Goal: Transaction & Acquisition: Purchase product/service

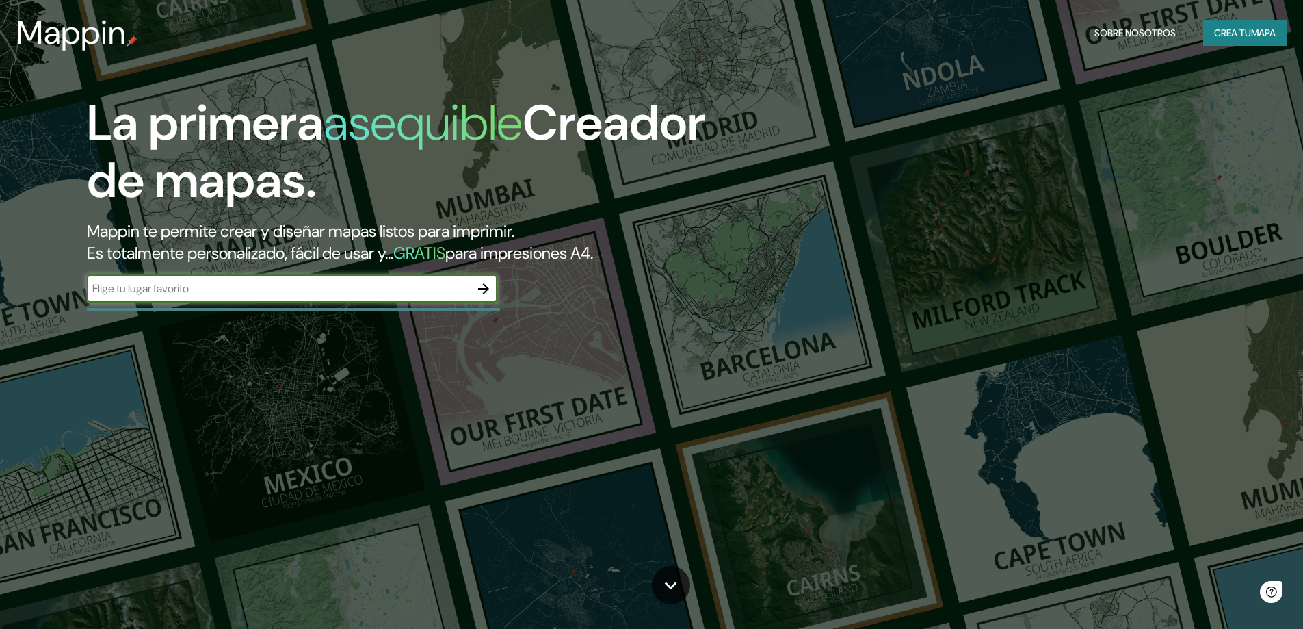
click at [485, 285] on icon "button" at bounding box center [483, 288] width 11 height 11
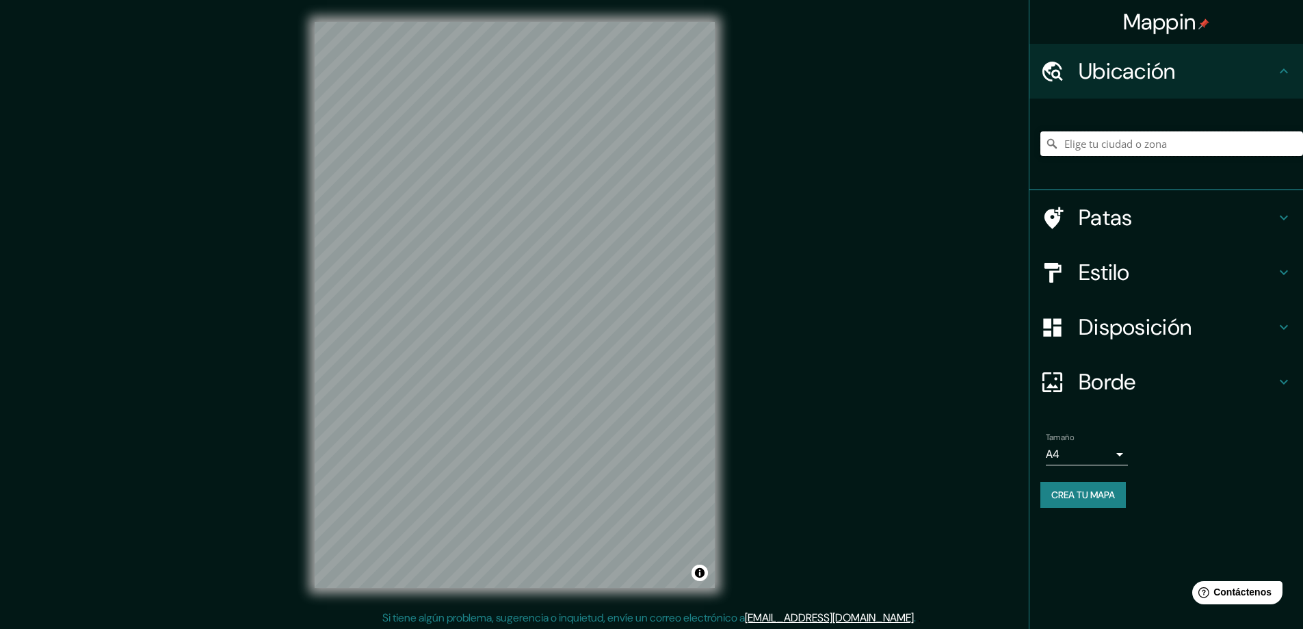
click at [1195, 149] on input "Elige tu ciudad o zona" at bounding box center [1172, 143] width 263 height 25
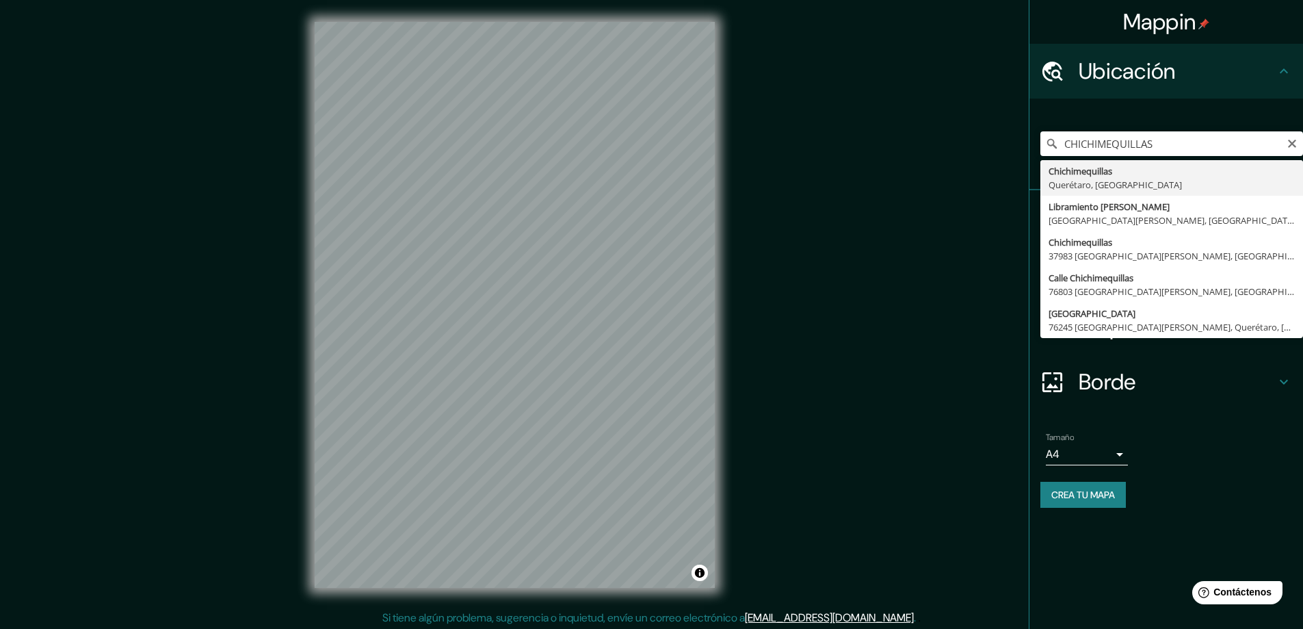
type input "Chichimequillas, [GEOGRAPHIC_DATA], [GEOGRAPHIC_DATA]"
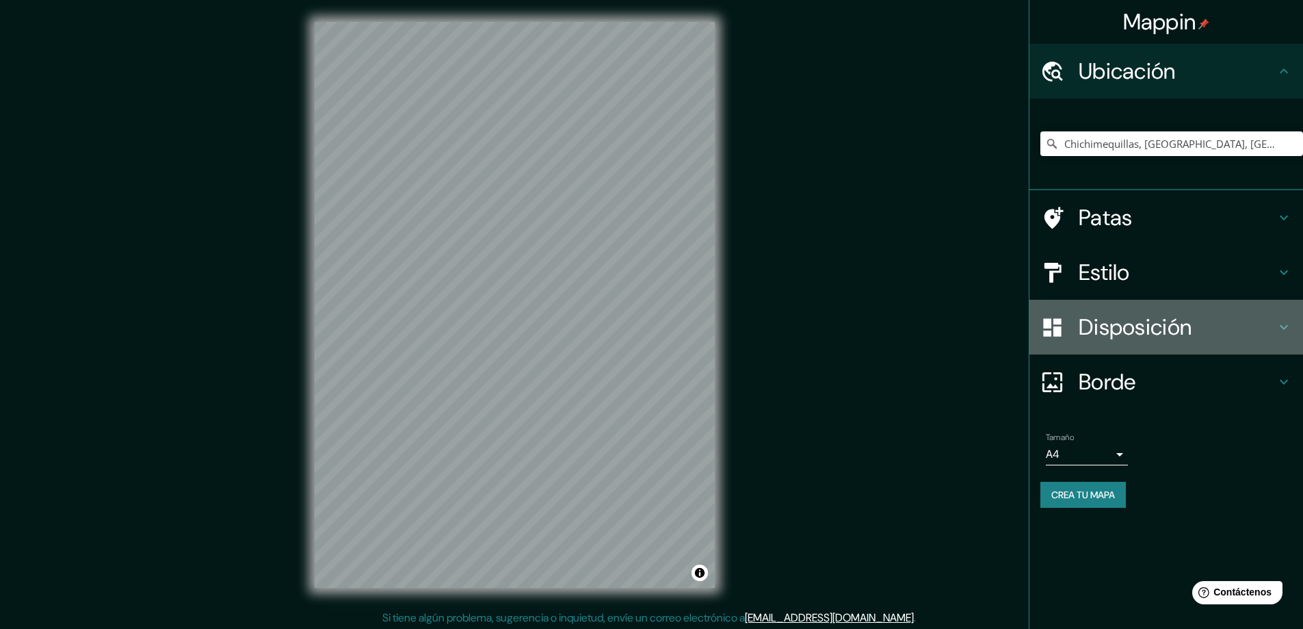
click at [1154, 328] on font "Disposición" at bounding box center [1135, 327] width 113 height 29
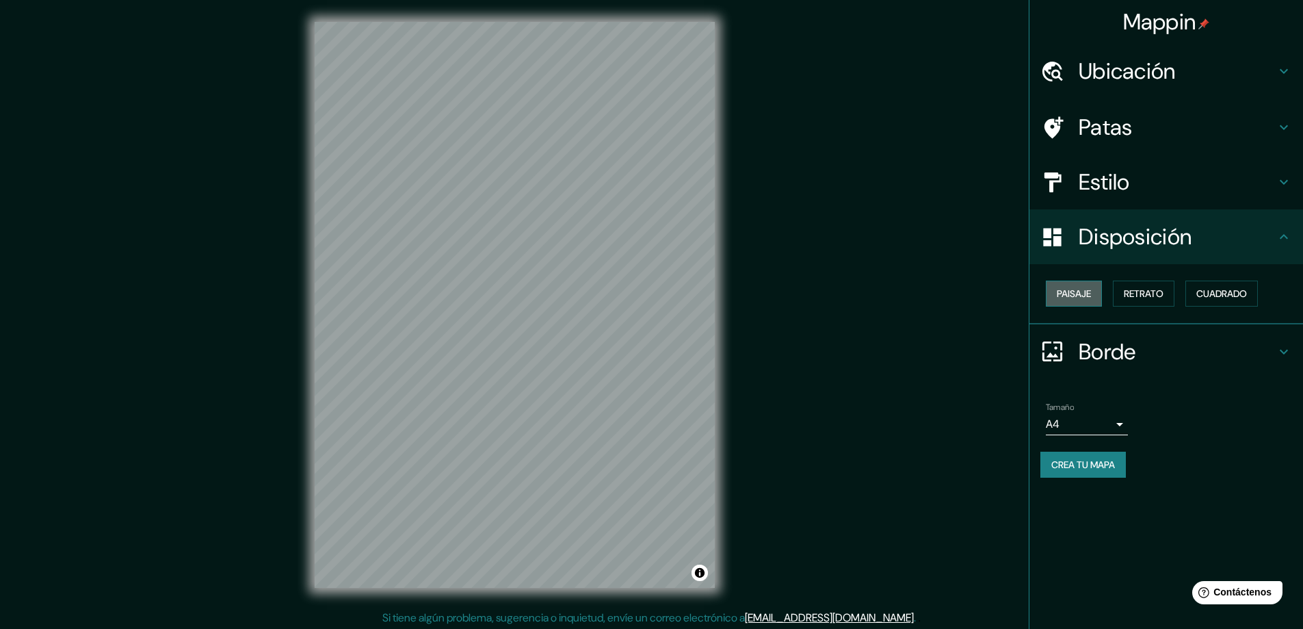
click at [1067, 297] on font "Paisaje" at bounding box center [1074, 293] width 34 height 12
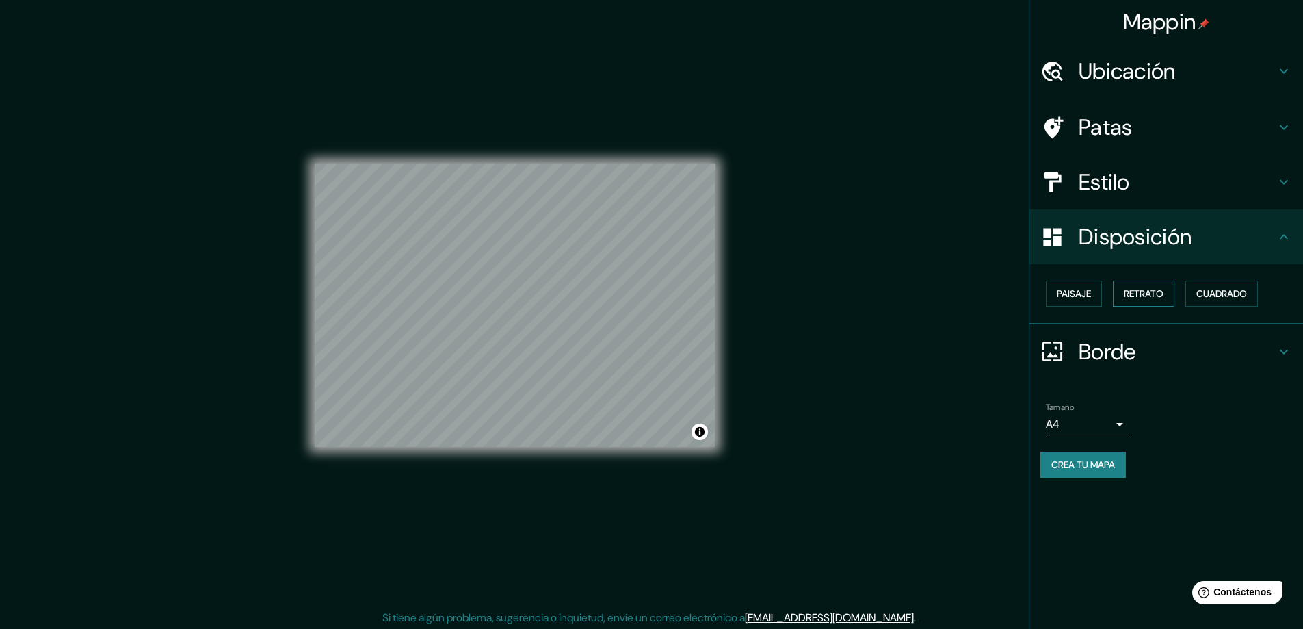
click at [1128, 294] on font "Retrato" at bounding box center [1144, 293] width 40 height 12
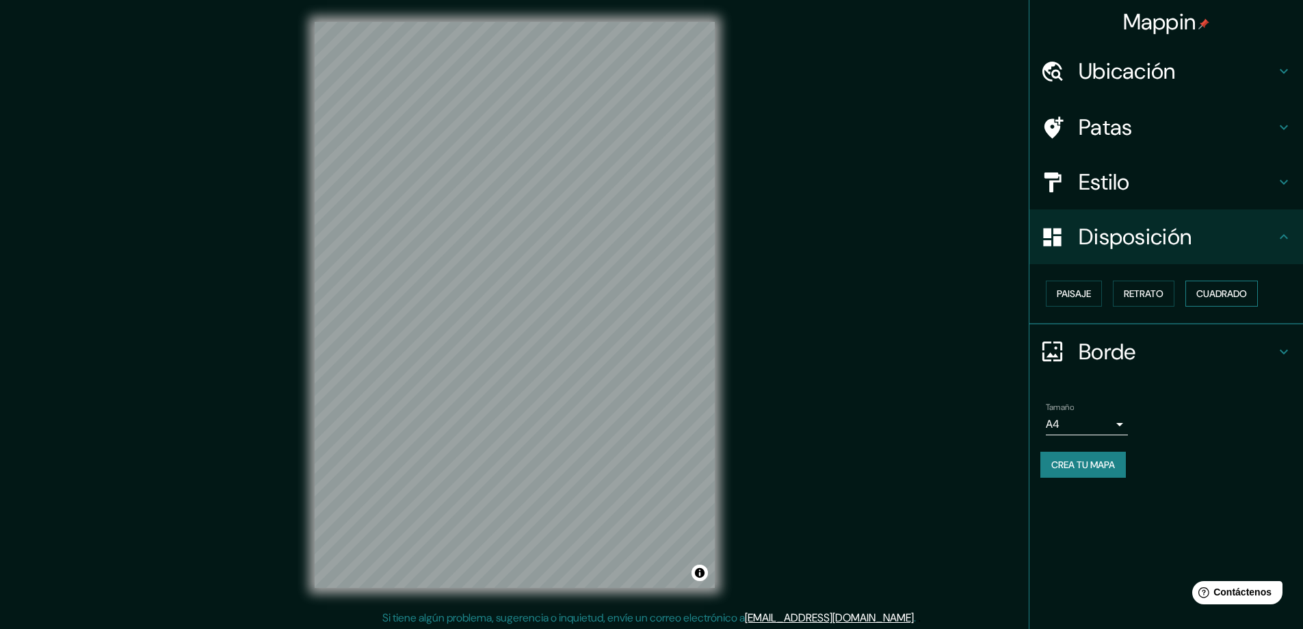
click at [1247, 294] on font "Cuadrado" at bounding box center [1222, 293] width 51 height 12
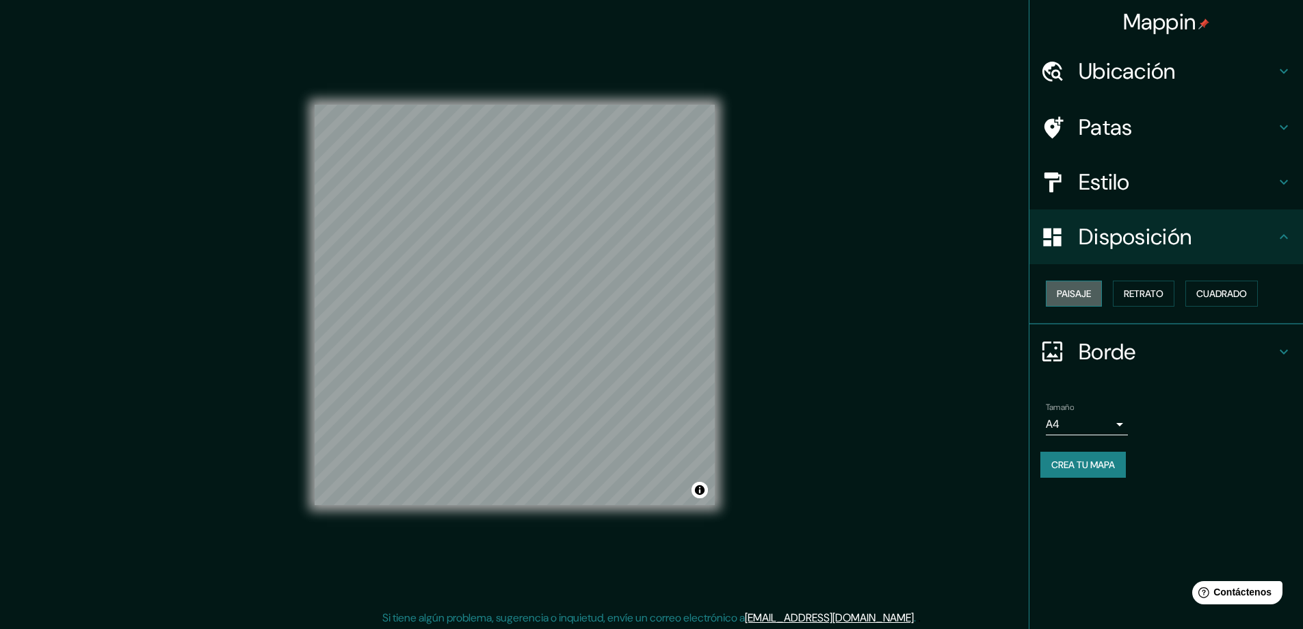
click at [1078, 302] on button "Paisaje" at bounding box center [1074, 293] width 56 height 26
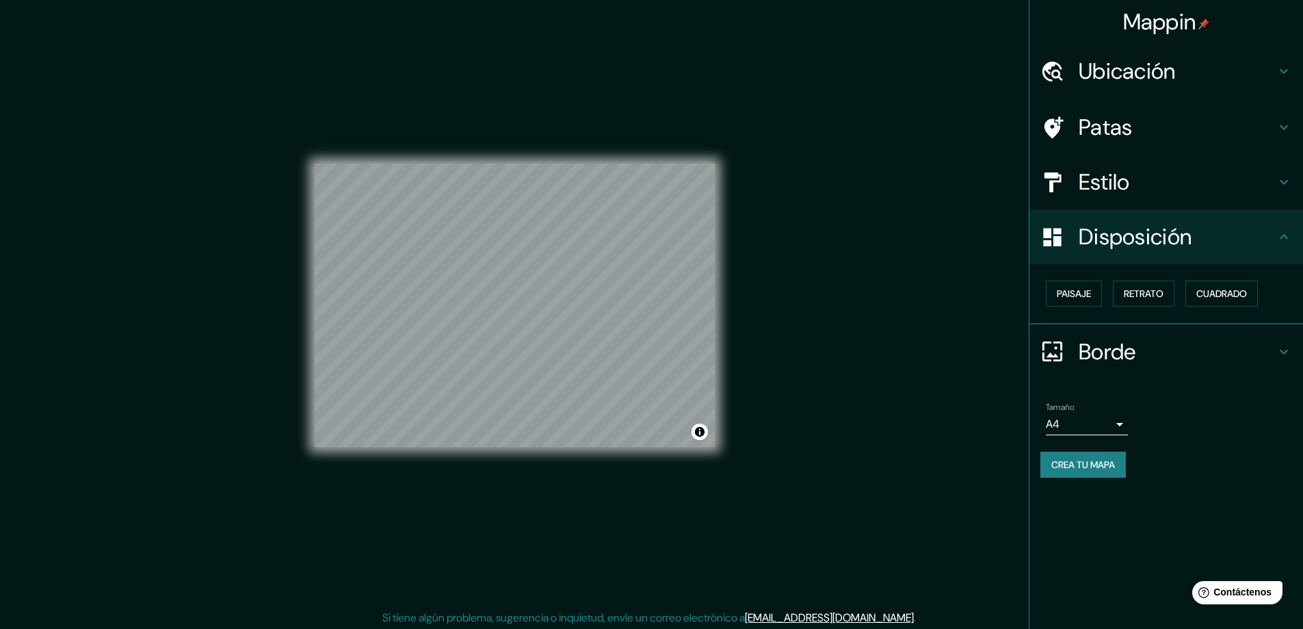
click at [1166, 141] on div "Patas" at bounding box center [1167, 127] width 274 height 55
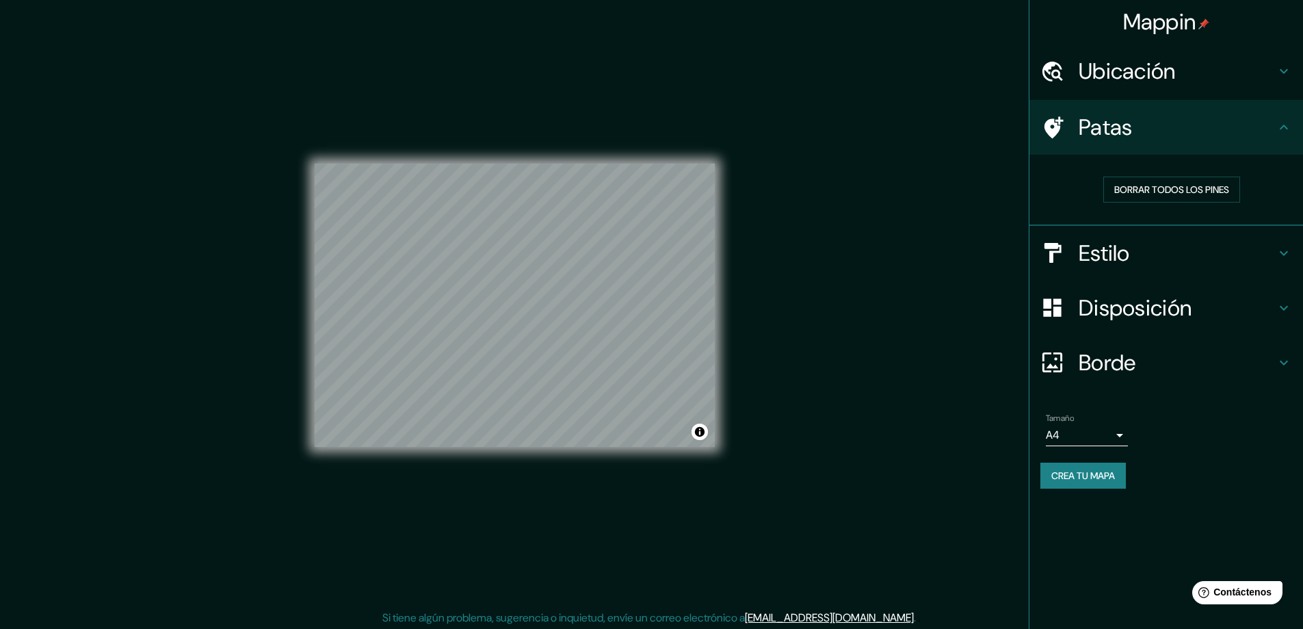
click at [1166, 141] on div "Patas" at bounding box center [1167, 127] width 274 height 55
click at [1140, 373] on h4 "Borde" at bounding box center [1177, 362] width 197 height 27
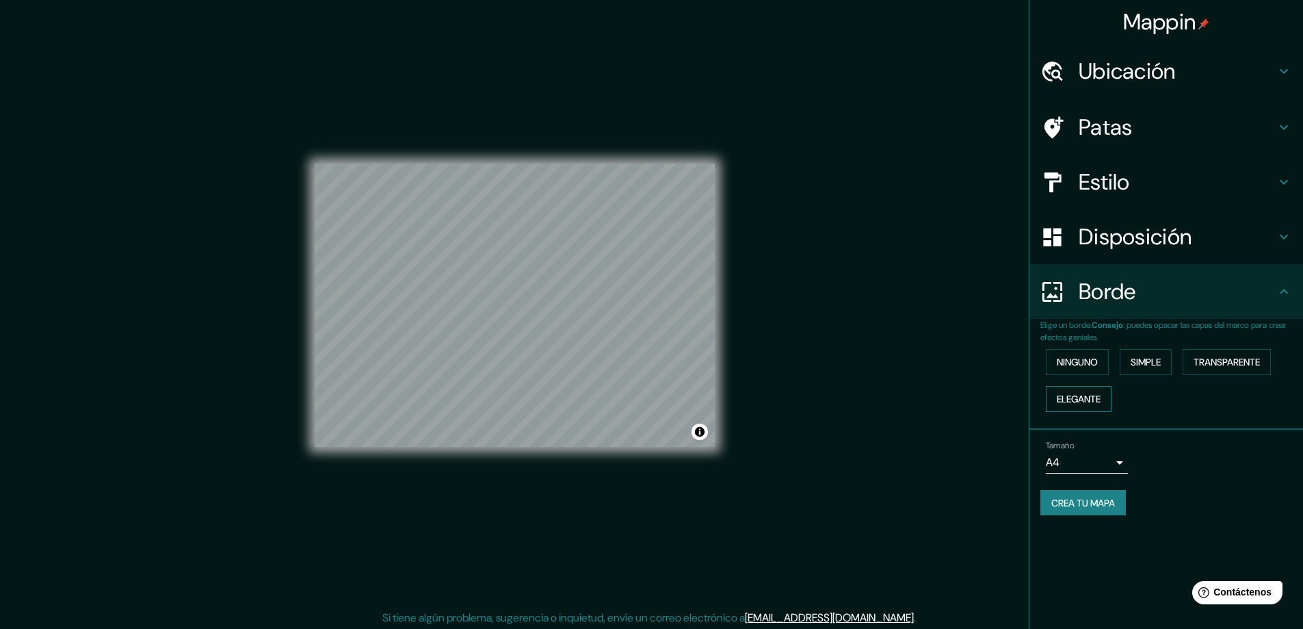
click at [1054, 391] on button "Elegante" at bounding box center [1079, 399] width 66 height 26
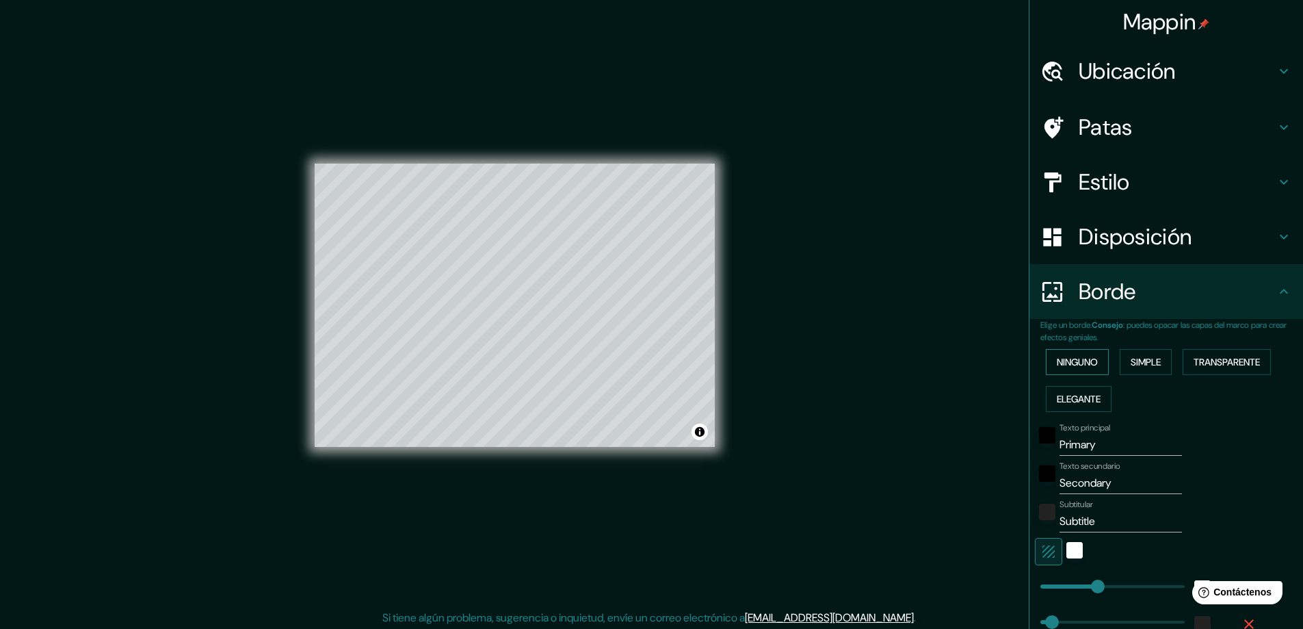
click at [1082, 358] on font "Ninguno" at bounding box center [1077, 362] width 41 height 12
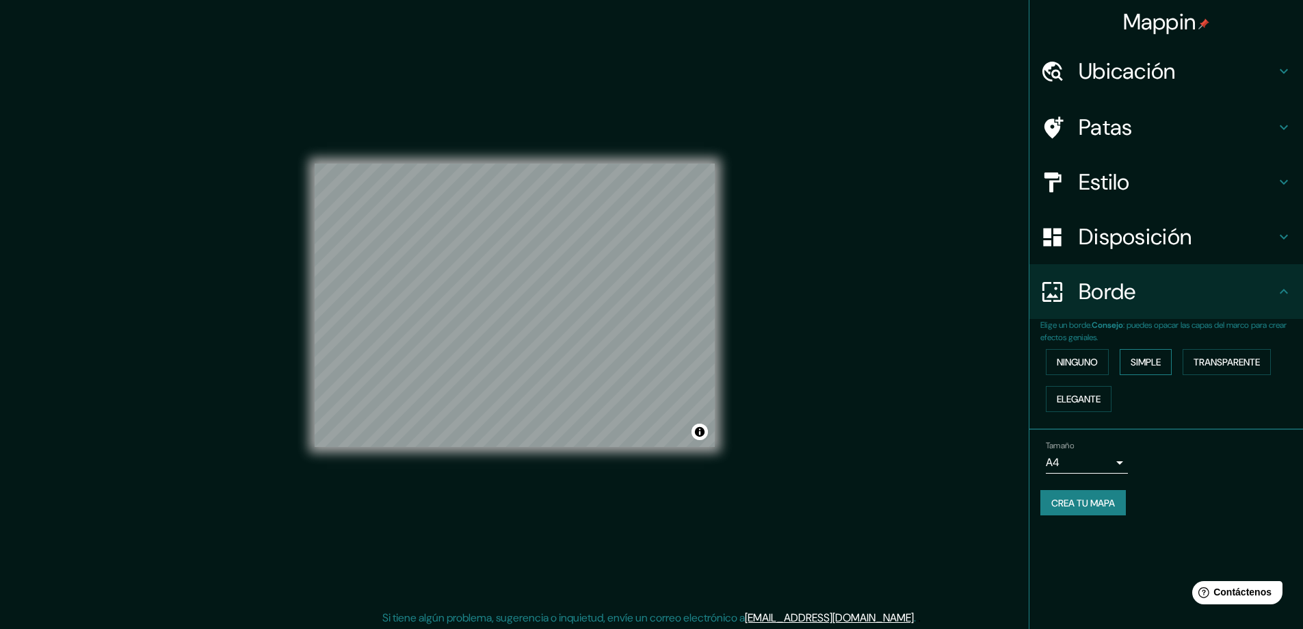
click at [1142, 354] on font "Simple" at bounding box center [1146, 362] width 30 height 18
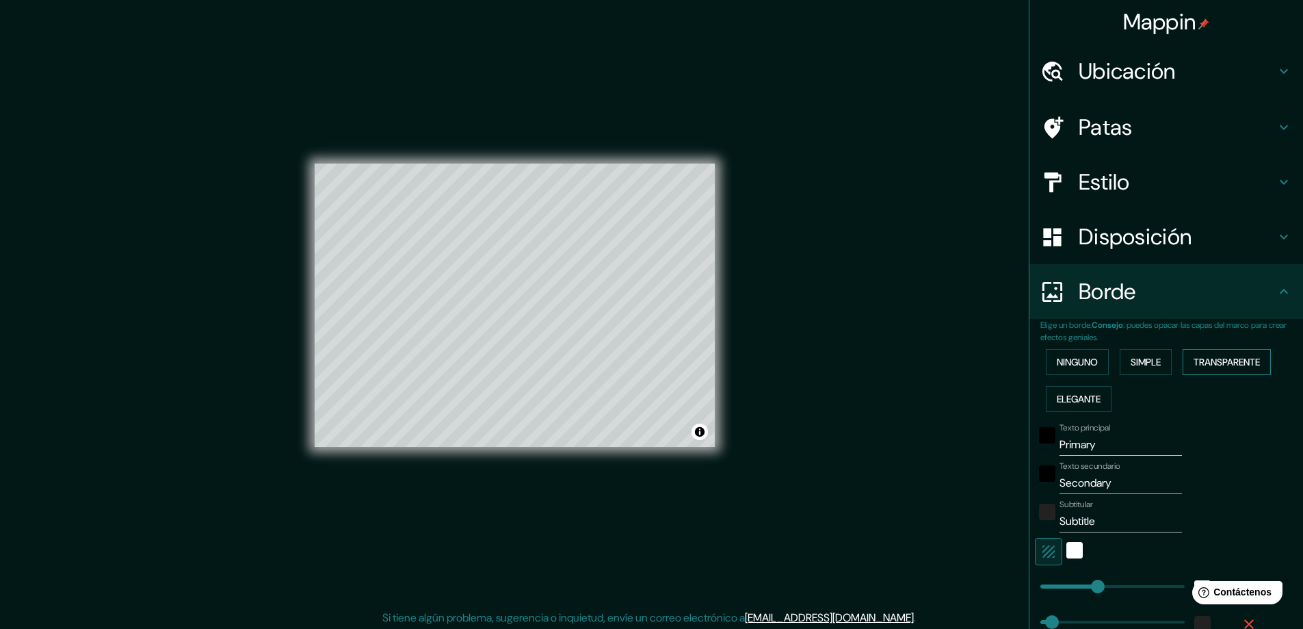
click at [1231, 365] on font "Transparente" at bounding box center [1227, 362] width 66 height 12
click at [1068, 358] on font "Ninguno" at bounding box center [1077, 362] width 41 height 12
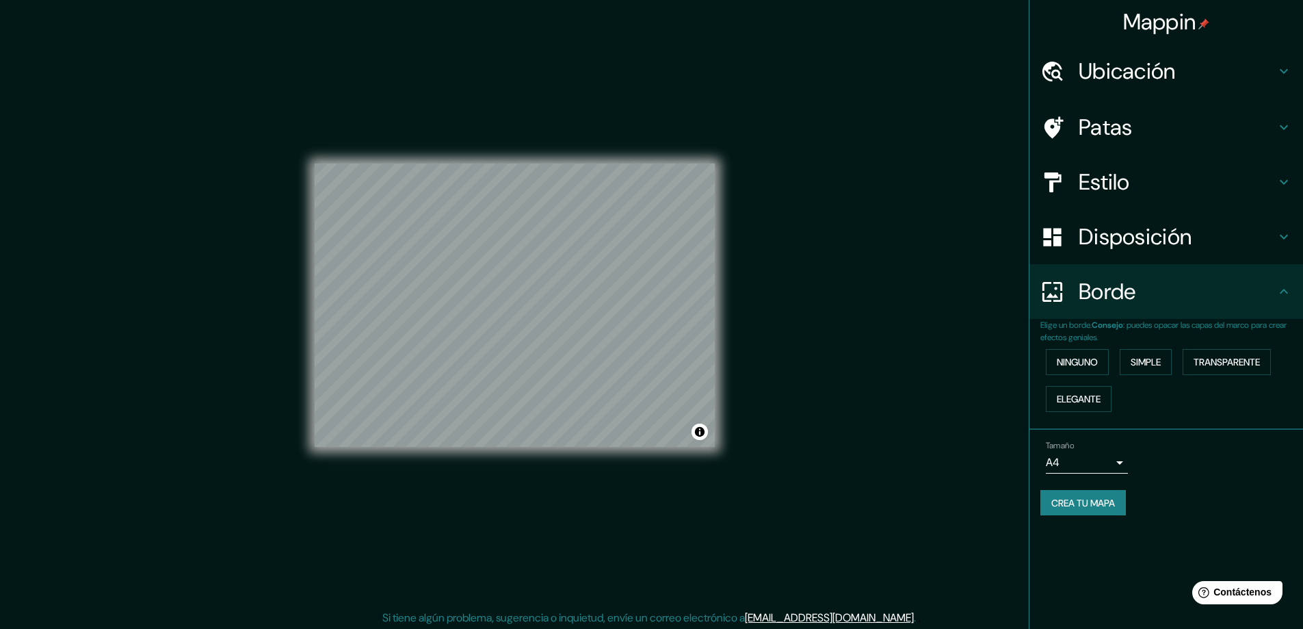
click at [1176, 174] on h4 "Estilo" at bounding box center [1177, 181] width 197 height 27
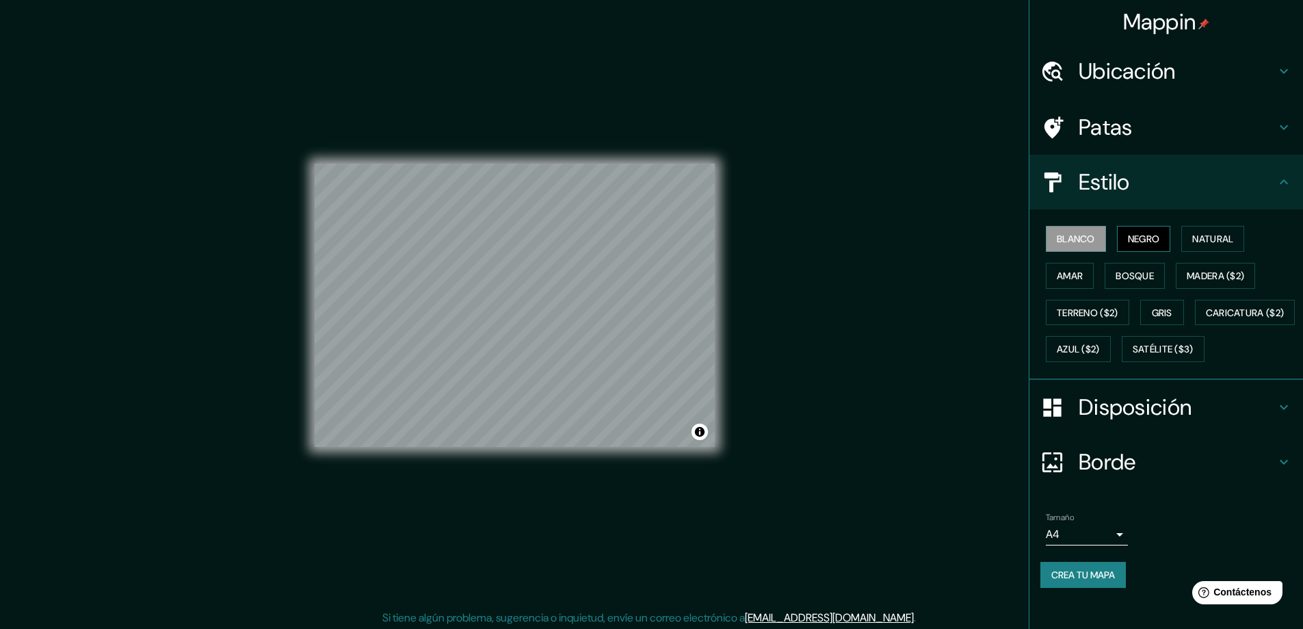
click at [1136, 235] on font "Negro" at bounding box center [1144, 239] width 32 height 12
click at [1062, 236] on font "Blanco" at bounding box center [1076, 239] width 38 height 12
click at [1057, 318] on font "Terreno ($2)" at bounding box center [1088, 312] width 62 height 12
click at [1122, 362] on button "Satélite ($3)" at bounding box center [1163, 349] width 83 height 26
click at [467, 120] on div "© Mapbox © OpenStreetMap Improve this map © Maxar" at bounding box center [515, 305] width 400 height 566
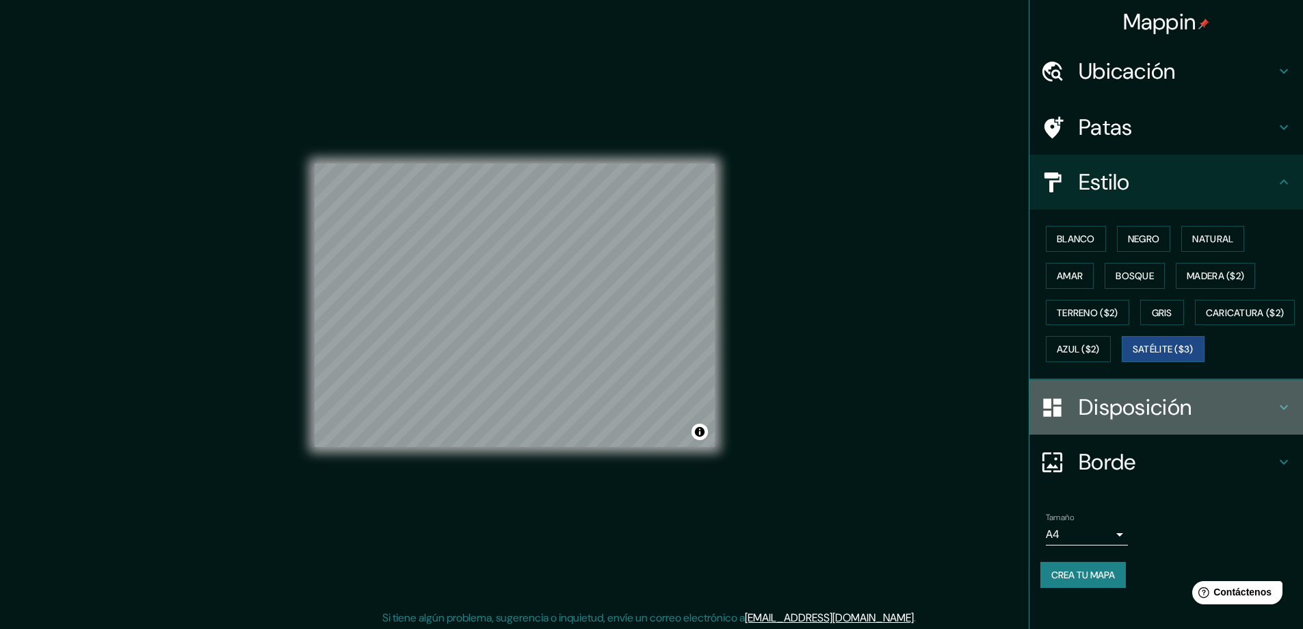
click at [1135, 421] on font "Disposición" at bounding box center [1135, 407] width 113 height 29
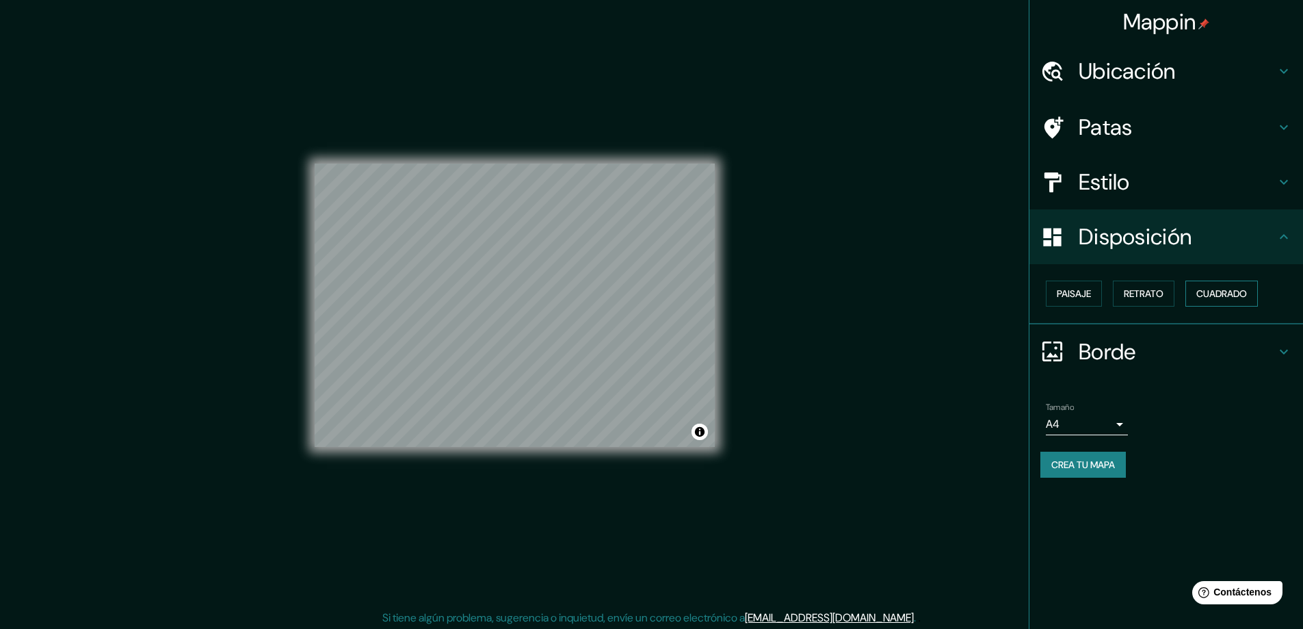
click at [1223, 297] on font "Cuadrado" at bounding box center [1222, 293] width 51 height 12
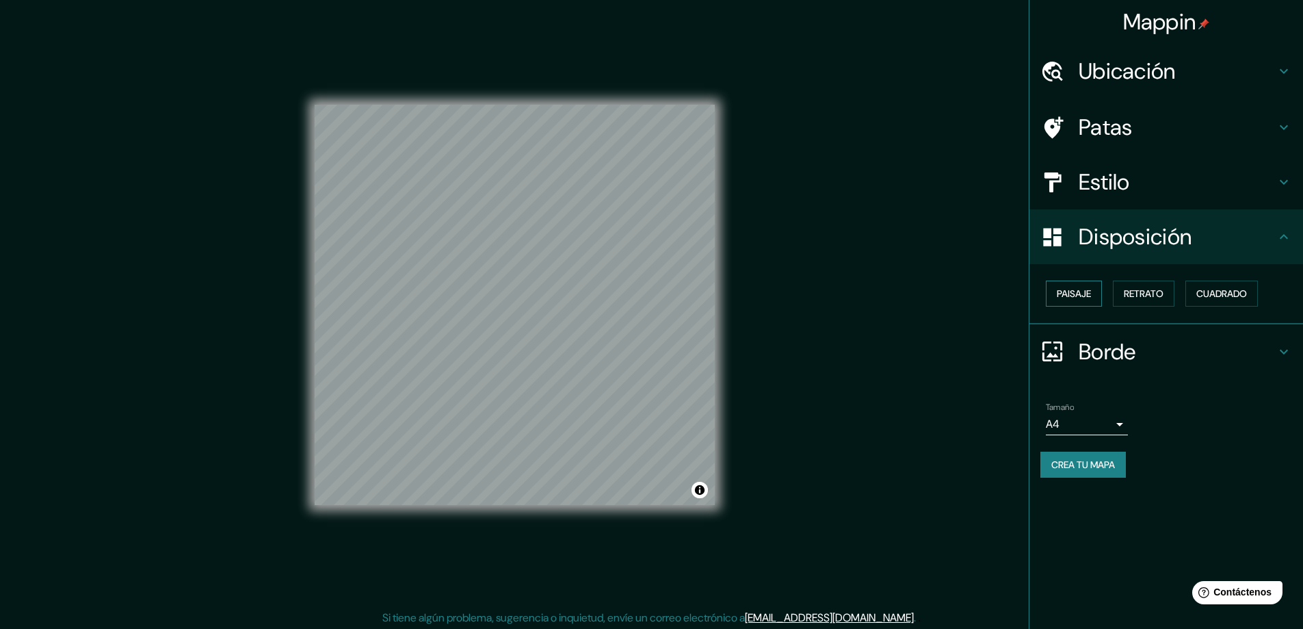
click at [1097, 299] on button "Paisaje" at bounding box center [1074, 293] width 56 height 26
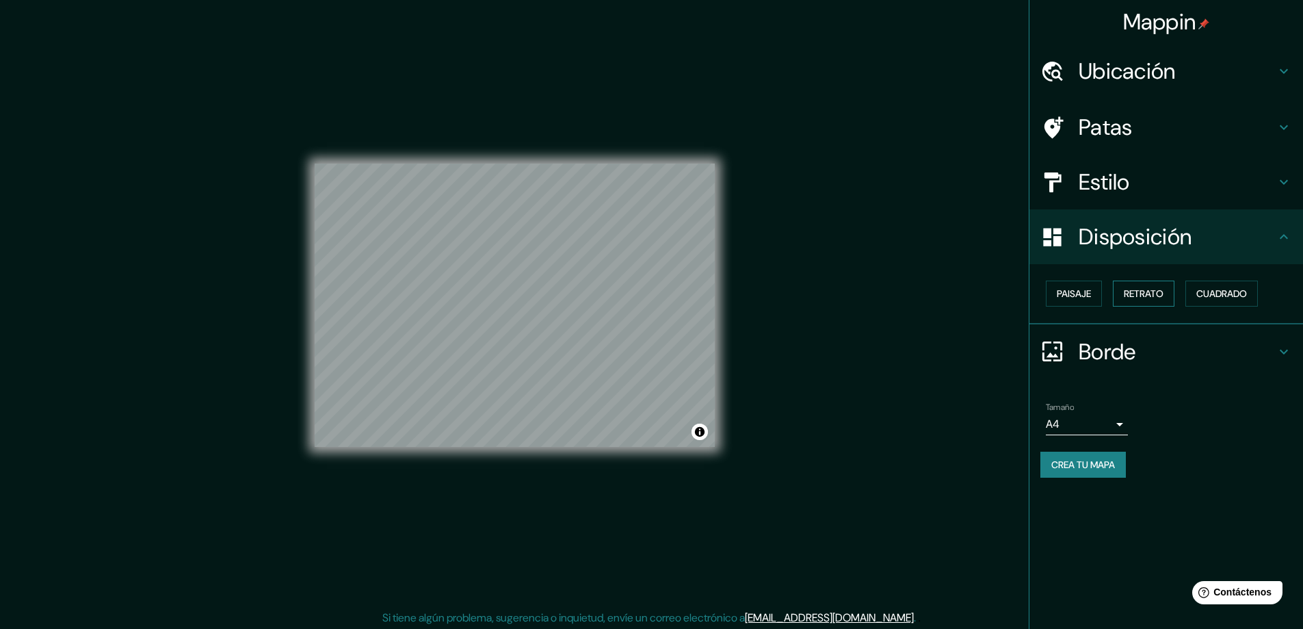
click at [1118, 299] on button "Retrato" at bounding box center [1144, 293] width 62 height 26
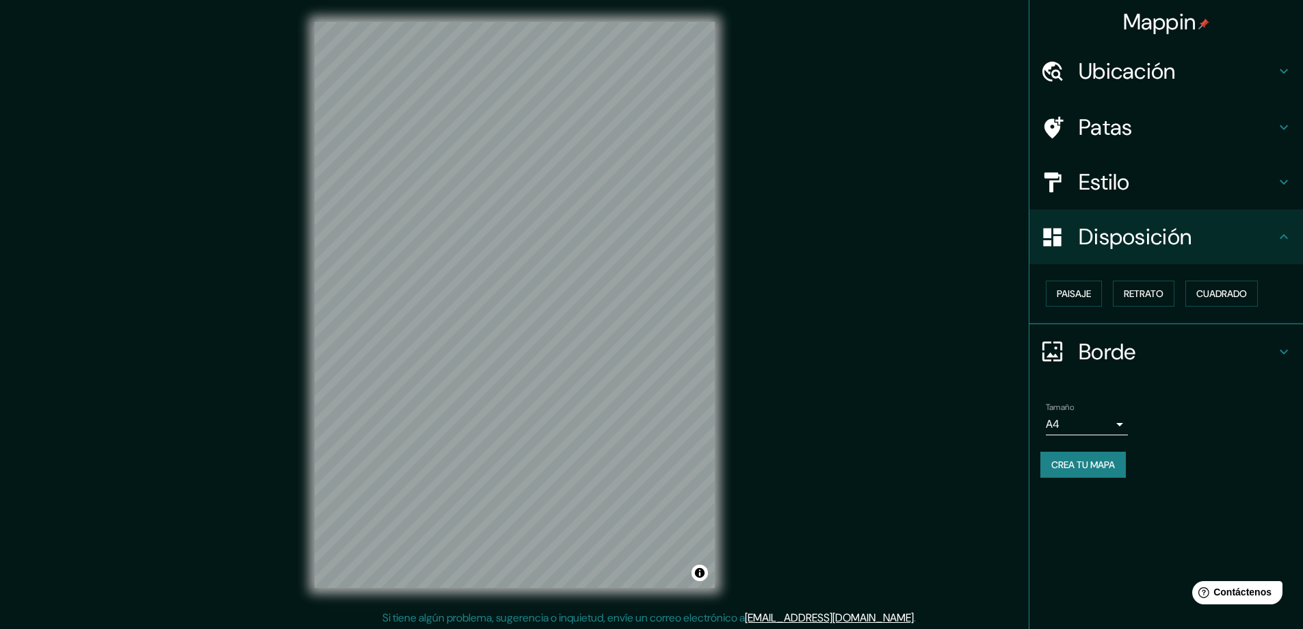
click at [1182, 237] on font "Disposición" at bounding box center [1135, 236] width 113 height 29
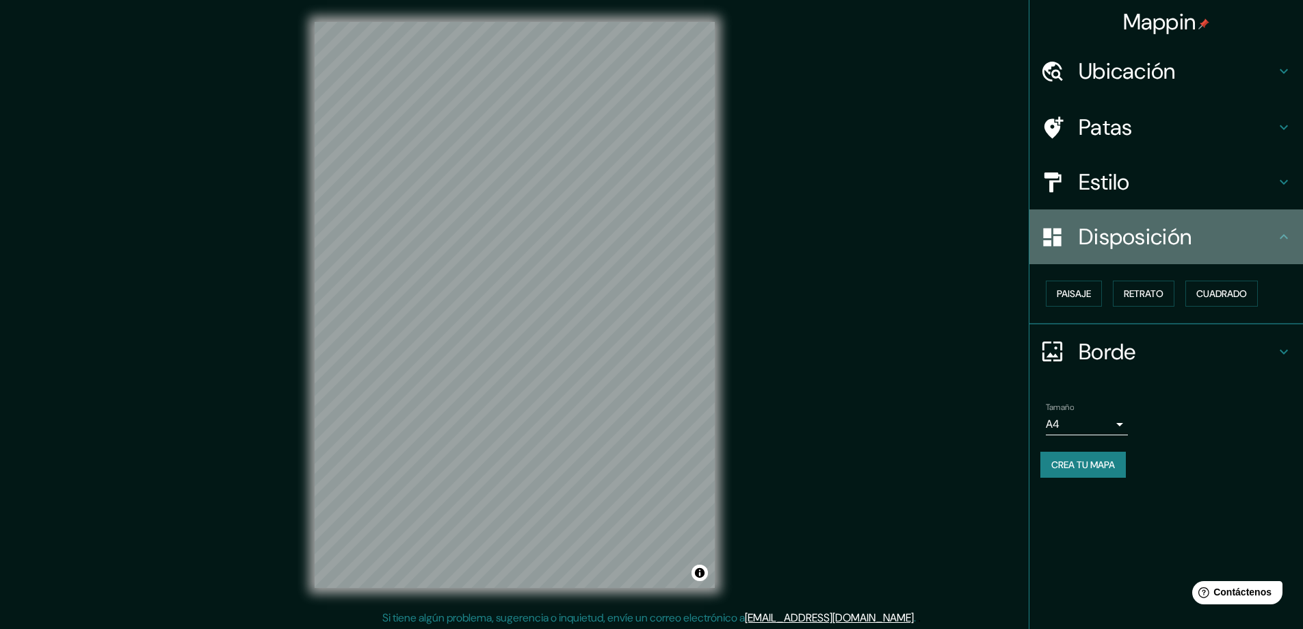
click at [1292, 235] on div "Disposición" at bounding box center [1167, 236] width 274 height 55
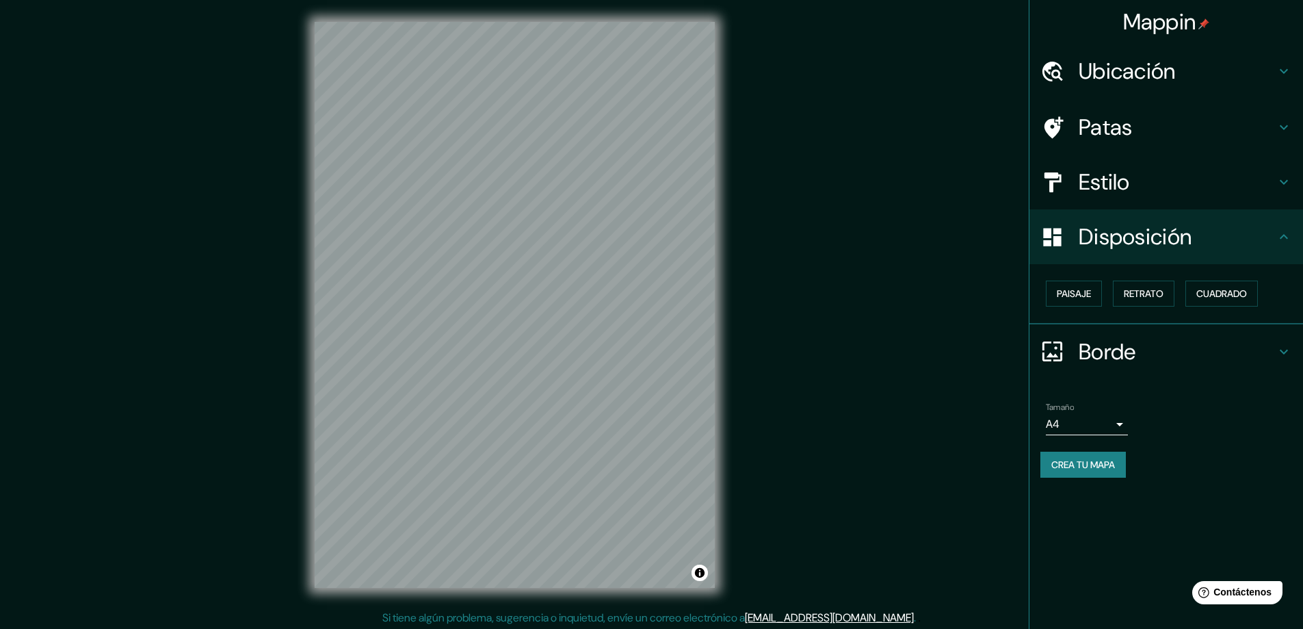
click at [1255, 351] on h4 "Borde" at bounding box center [1177, 351] width 197 height 27
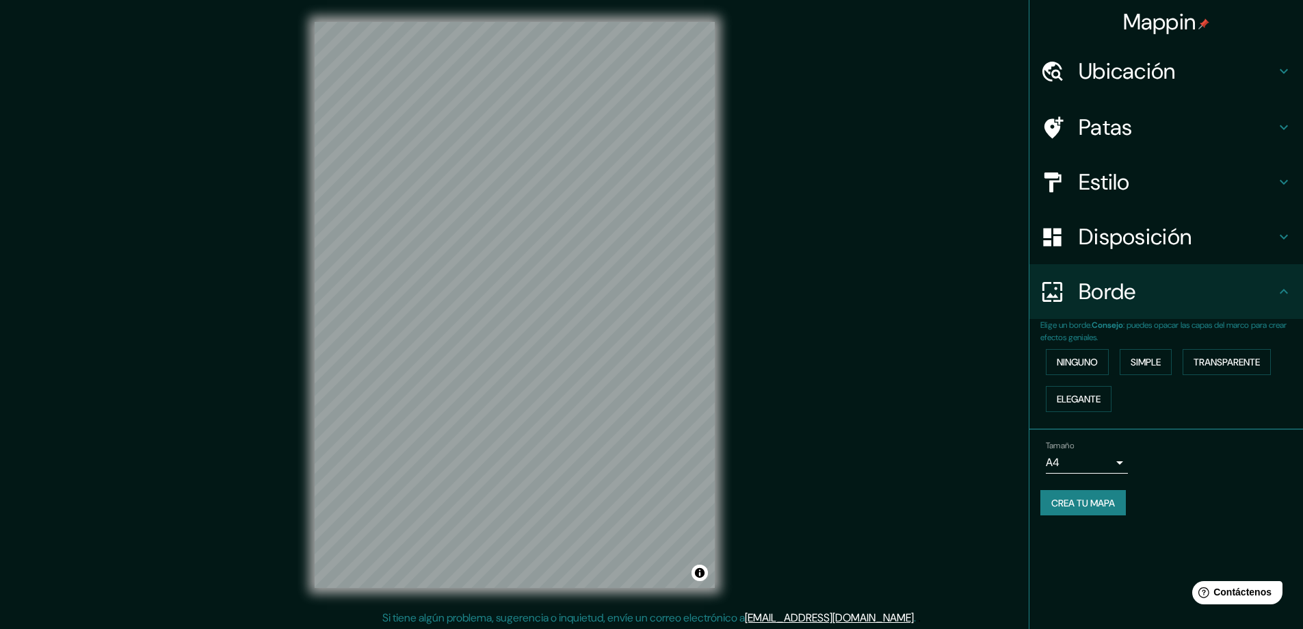
click at [1115, 463] on body "Mappin Ubicación Chichimequillas, [GEOGRAPHIC_DATA], [GEOGRAPHIC_DATA] Patas Es…" at bounding box center [651, 314] width 1303 height 629
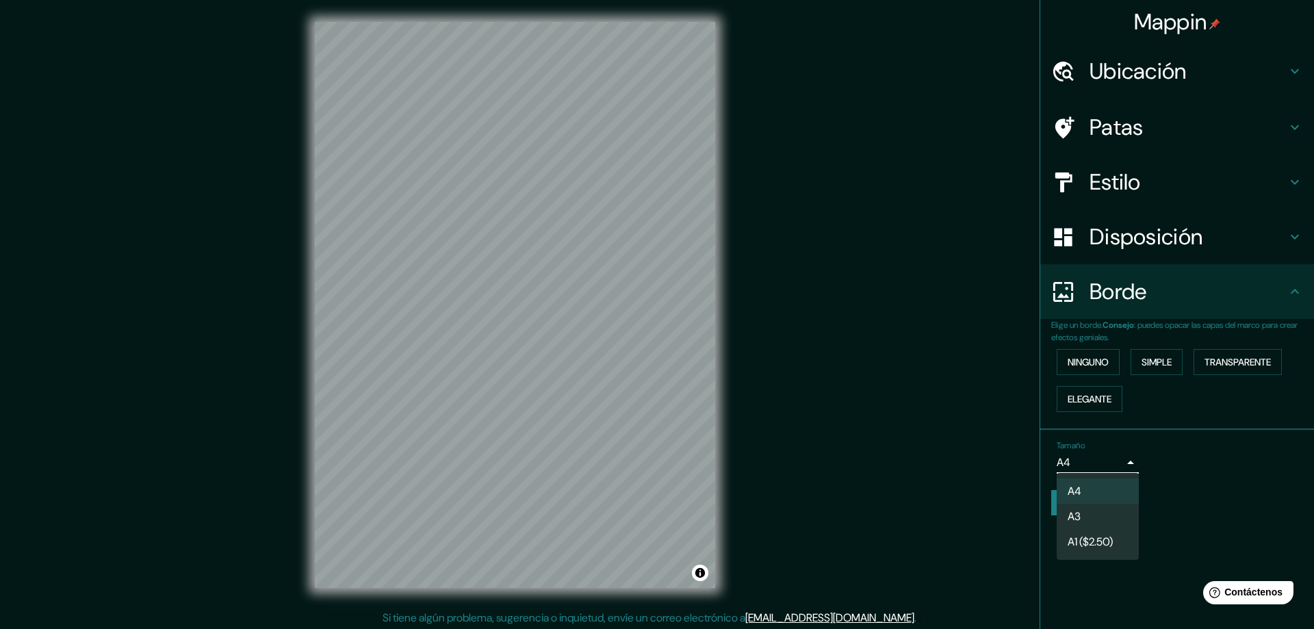
click at [1114, 532] on li "A1 ($2.50)" at bounding box center [1097, 541] width 82 height 25
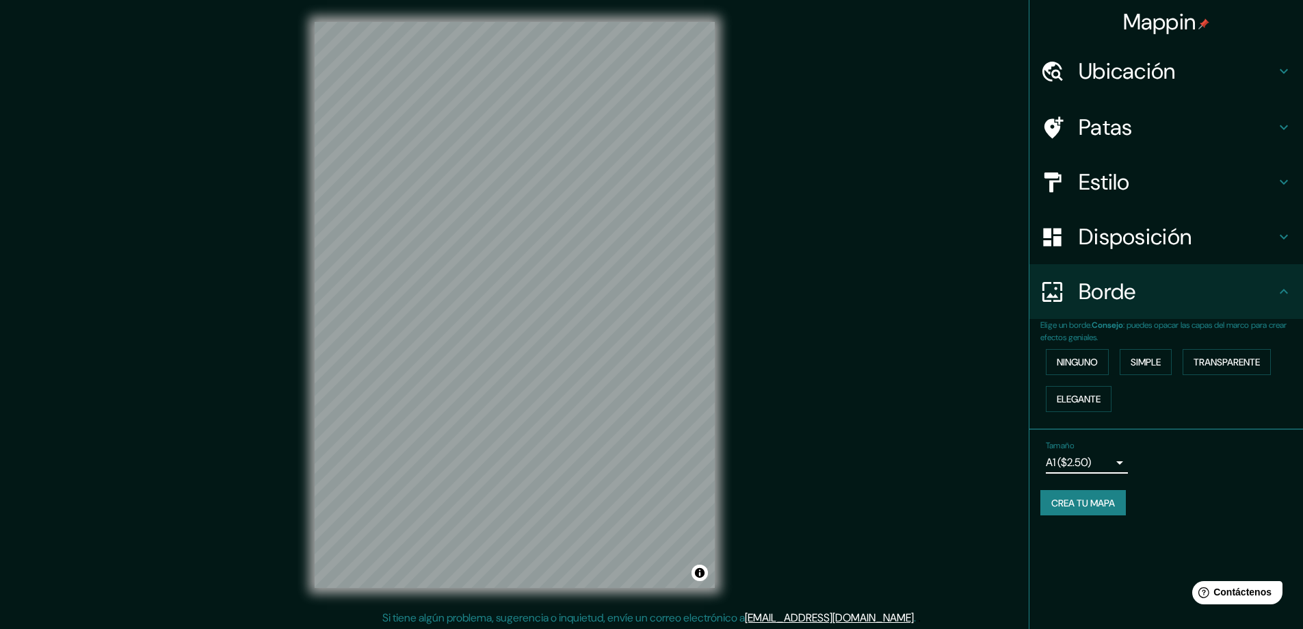
click at [1116, 459] on body "Mappin Ubicación Chichimequillas, [GEOGRAPHIC_DATA], [GEOGRAPHIC_DATA] Patas Es…" at bounding box center [651, 314] width 1303 height 629
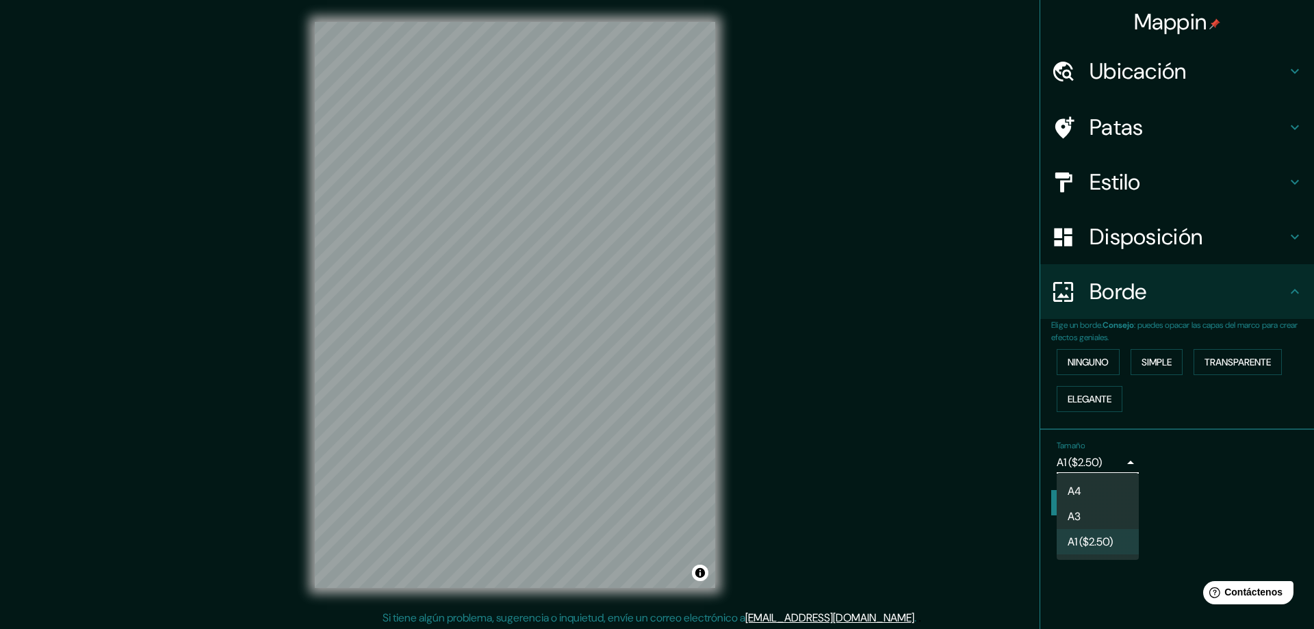
click at [1093, 484] on li "A4" at bounding box center [1097, 490] width 82 height 25
type input "single"
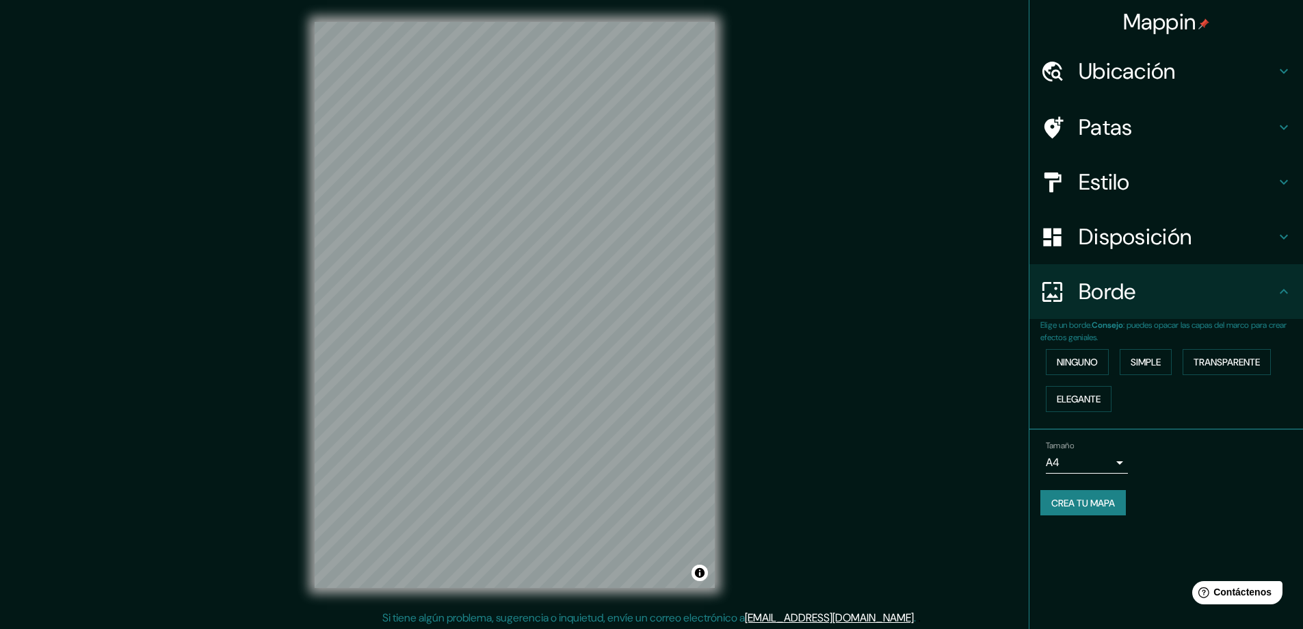
click at [729, 226] on div "© Mapbox © OpenStreetMap Improve this map © Maxar" at bounding box center [515, 305] width 444 height 610
click at [745, 374] on div "Mappin Ubicación Chichimequillas, [GEOGRAPHIC_DATA], [GEOGRAPHIC_DATA] Patas Es…" at bounding box center [651, 315] width 1303 height 631
click at [1157, 233] on font "Disposición" at bounding box center [1135, 236] width 113 height 29
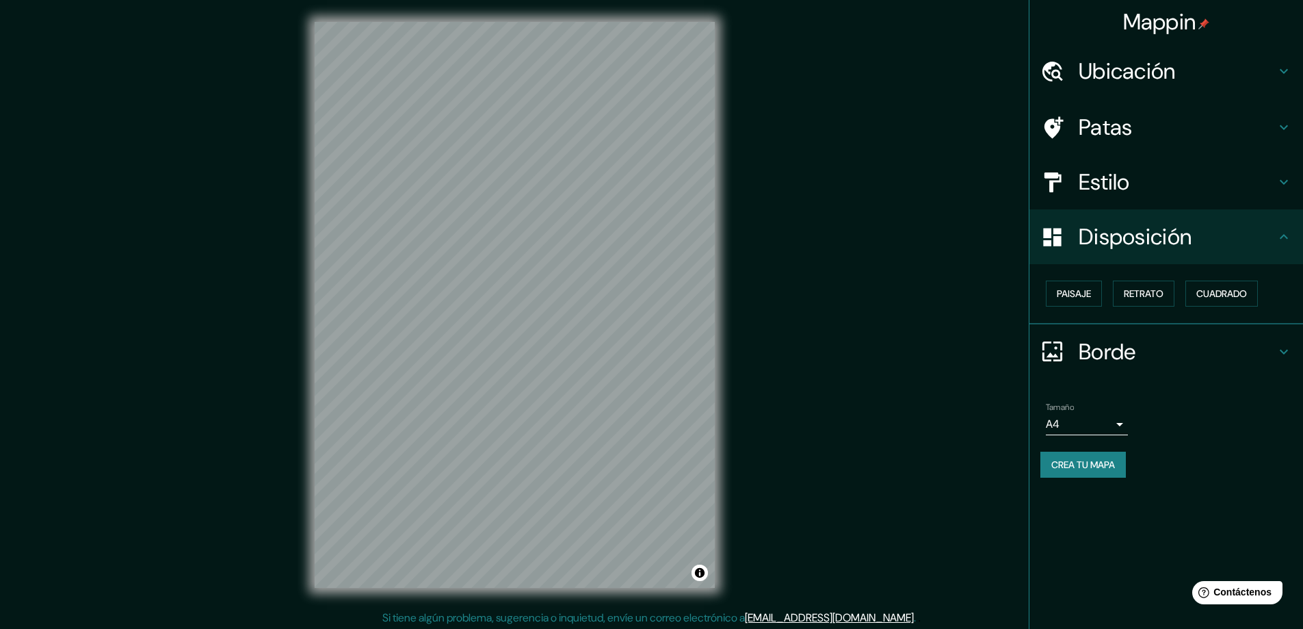
click at [1156, 179] on h4 "Estilo" at bounding box center [1177, 181] width 197 height 27
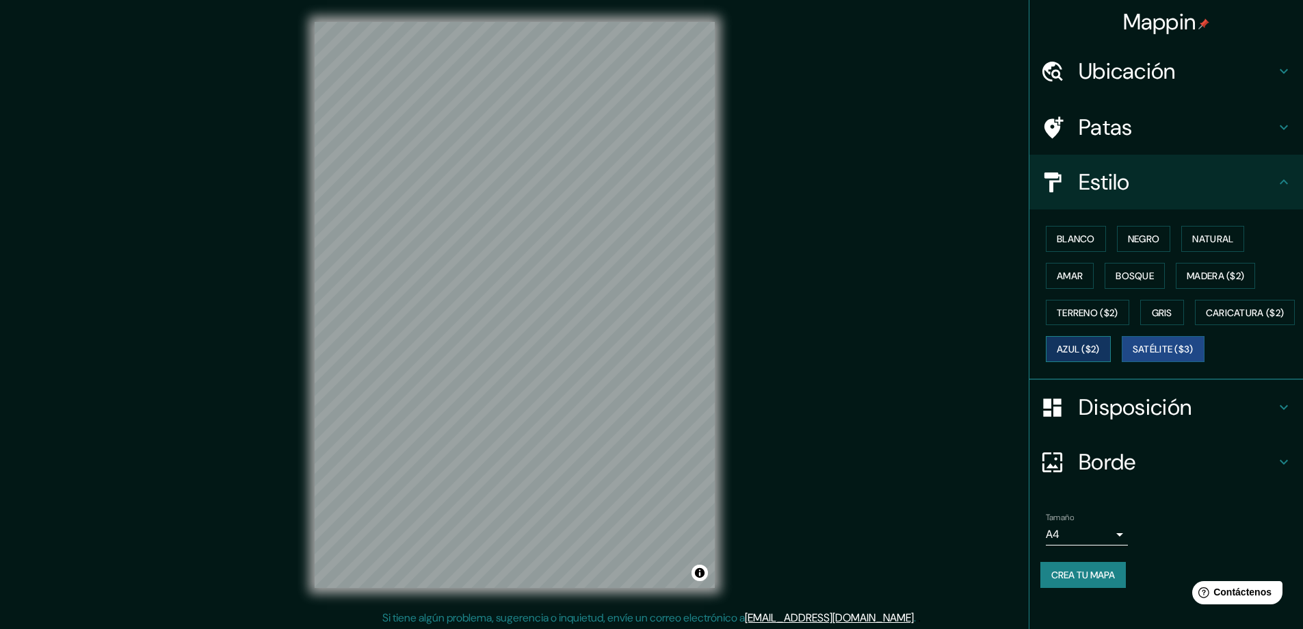
click at [1100, 356] on font "Azul ($2)" at bounding box center [1078, 349] width 43 height 18
click at [1206, 322] on font "Caricatura ($2)" at bounding box center [1245, 313] width 79 height 18
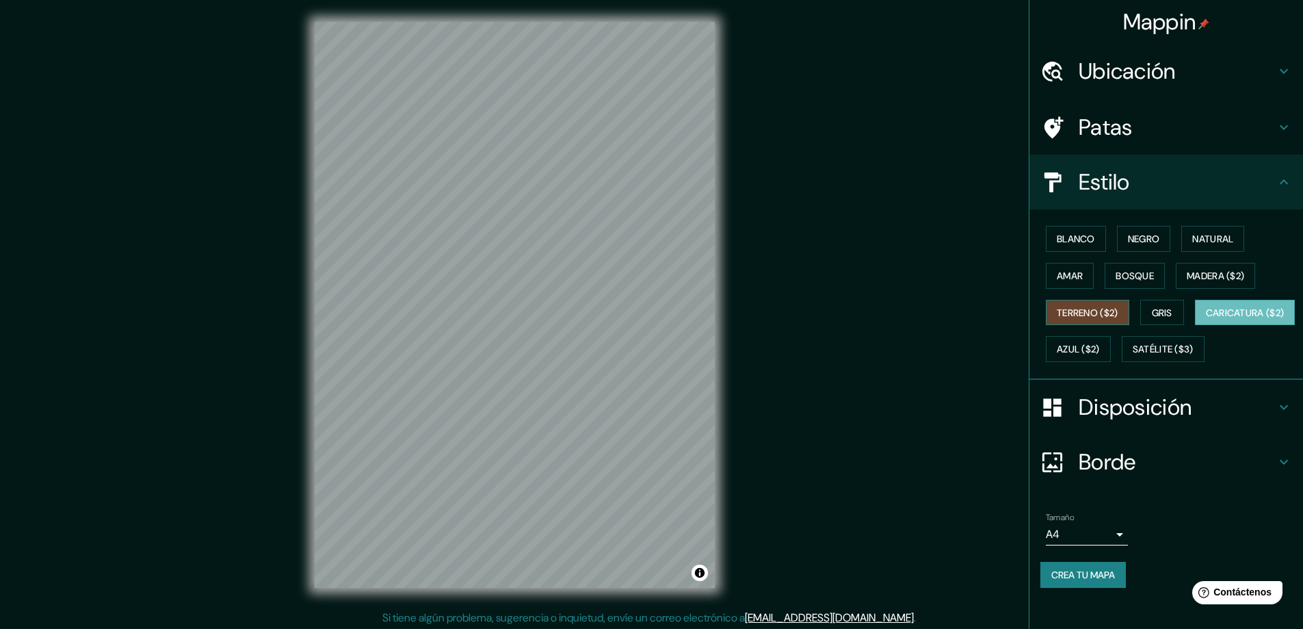
click at [1099, 315] on font "Terreno ($2)" at bounding box center [1088, 312] width 62 height 12
click at [1216, 278] on font "Madera ($2)" at bounding box center [1215, 276] width 57 height 12
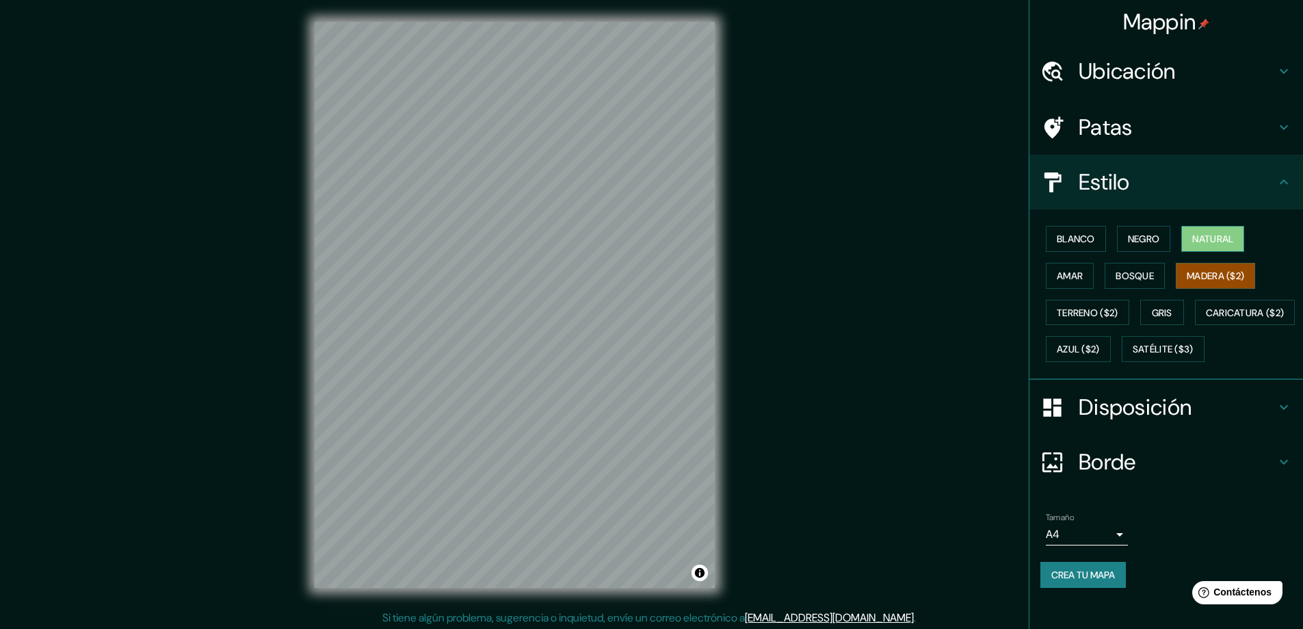
click at [1201, 239] on font "Natural" at bounding box center [1212, 239] width 41 height 12
click at [1138, 239] on font "Negro" at bounding box center [1144, 239] width 32 height 12
click at [1060, 239] on font "Blanco" at bounding box center [1076, 239] width 38 height 12
click at [1138, 237] on font "Negro" at bounding box center [1144, 239] width 32 height 12
click at [745, 486] on div "Mappin Ubicación Chichimequillas, [GEOGRAPHIC_DATA], [GEOGRAPHIC_DATA] Patas Es…" at bounding box center [651, 315] width 1303 height 631
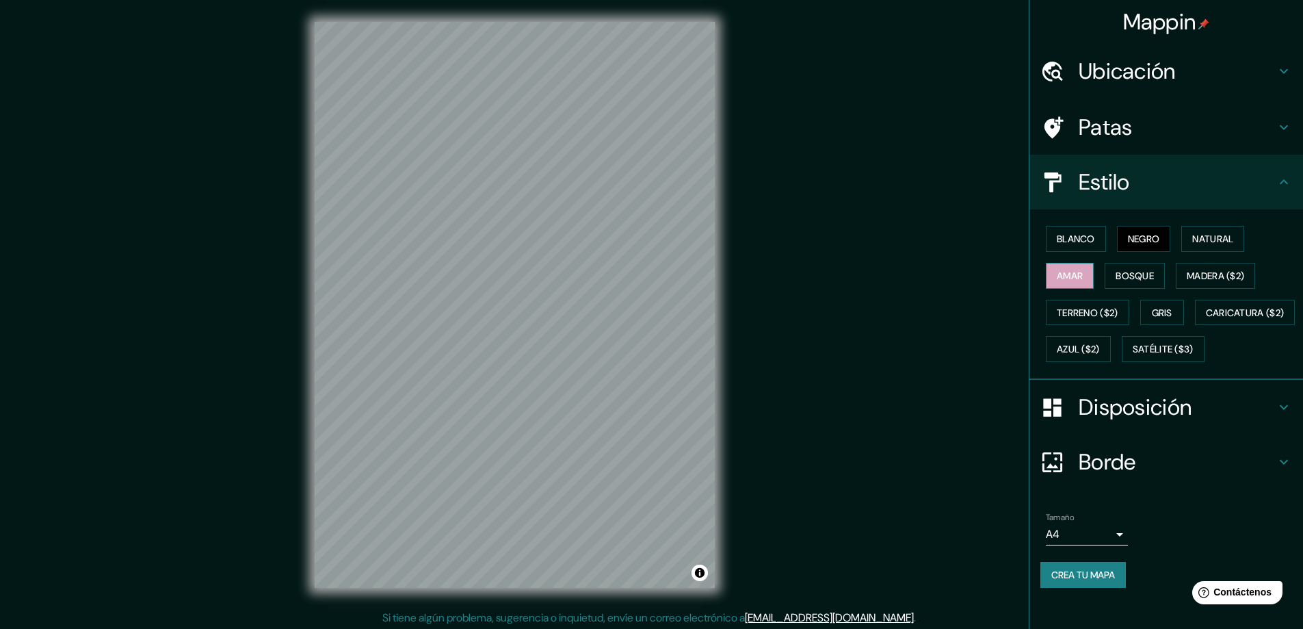
click at [1070, 272] on font "Amar" at bounding box center [1070, 276] width 26 height 12
